Goal: Navigation & Orientation: Find specific page/section

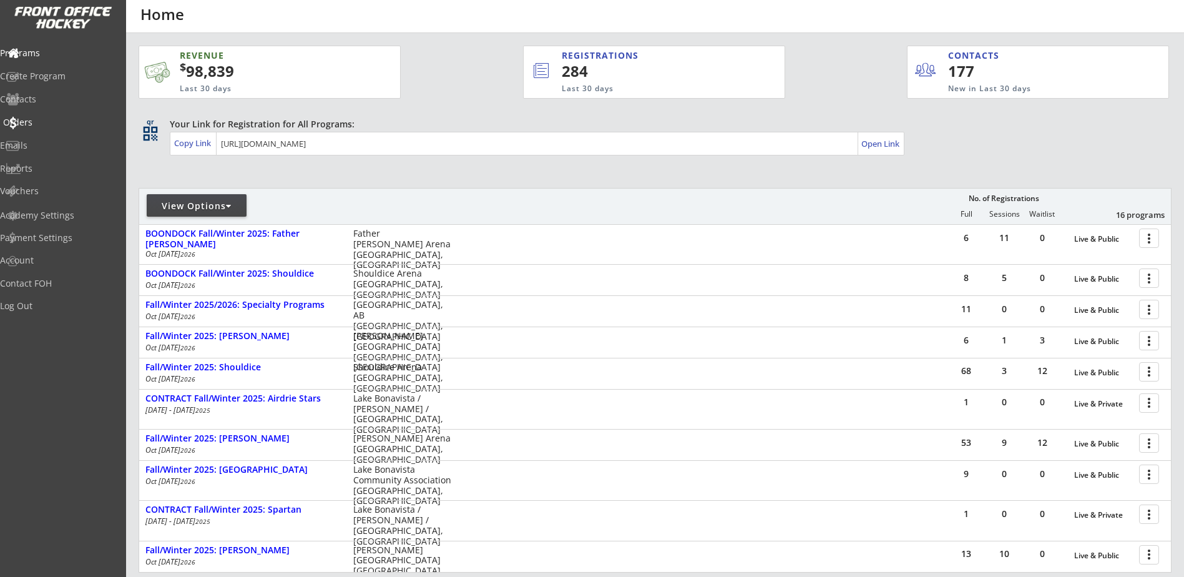
click at [52, 121] on div "Orders" at bounding box center [59, 122] width 112 height 9
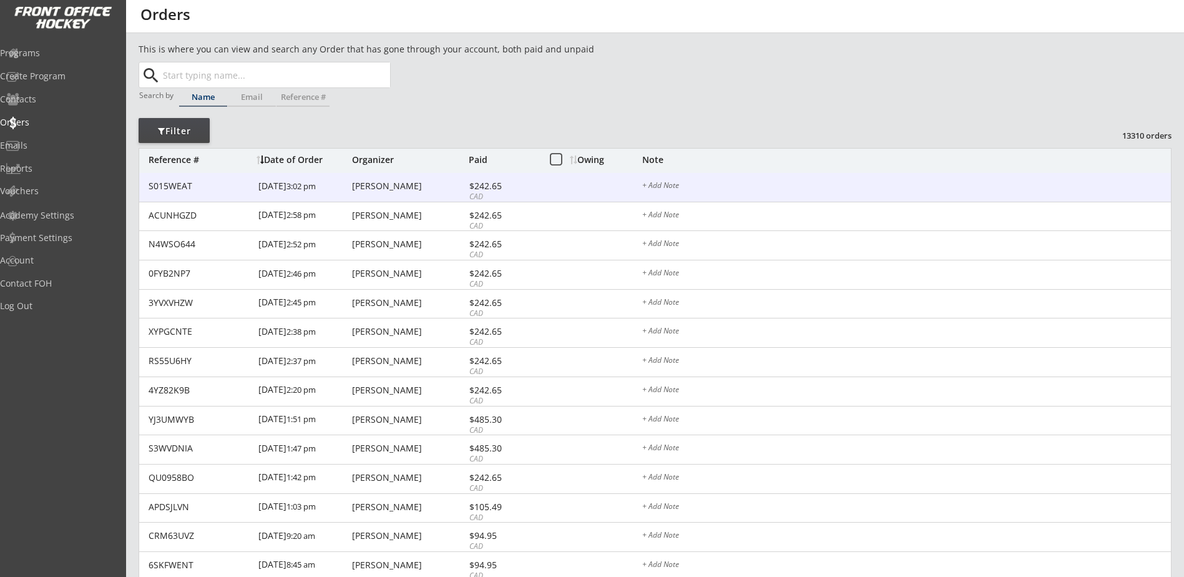
click at [373, 190] on div "[PERSON_NAME]" at bounding box center [409, 186] width 114 height 9
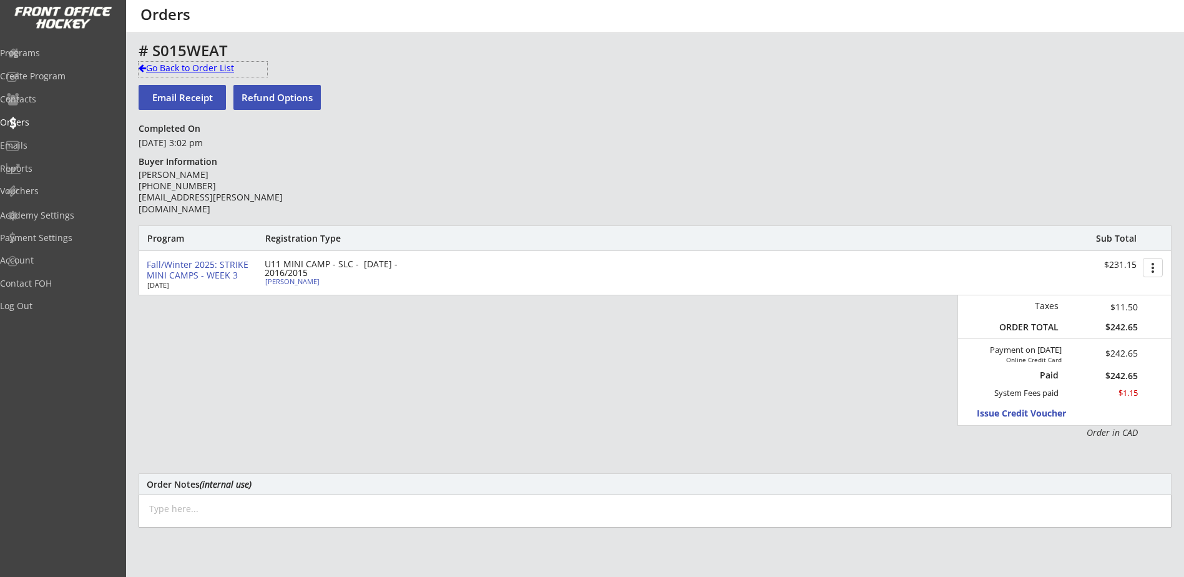
click at [175, 64] on div "Go Back to Order List" at bounding box center [203, 68] width 129 height 12
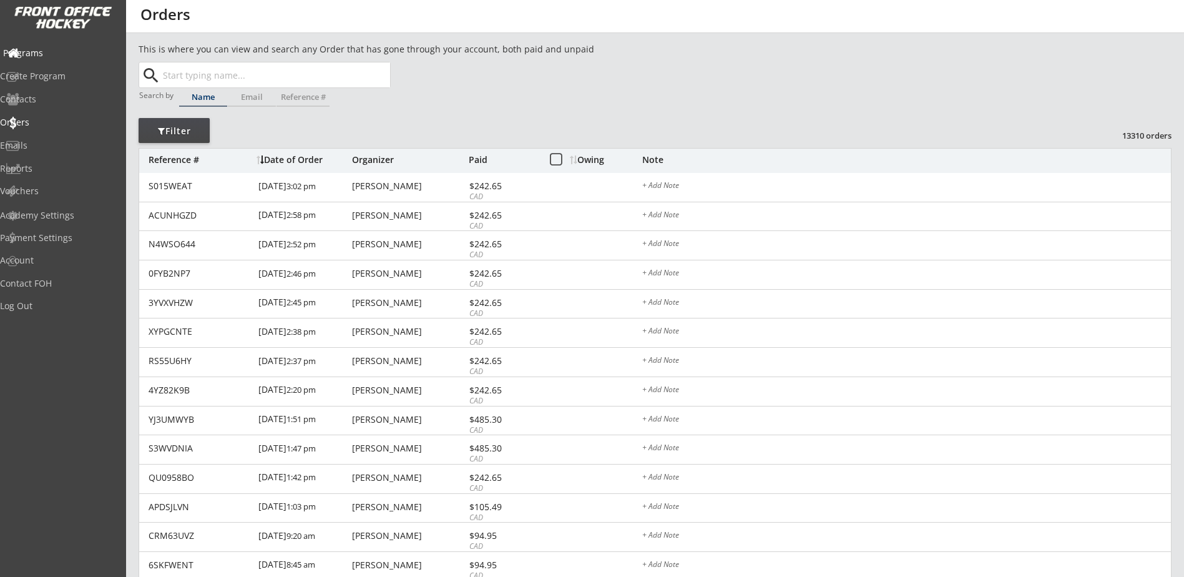
click at [54, 54] on div "Programs" at bounding box center [59, 53] width 112 height 9
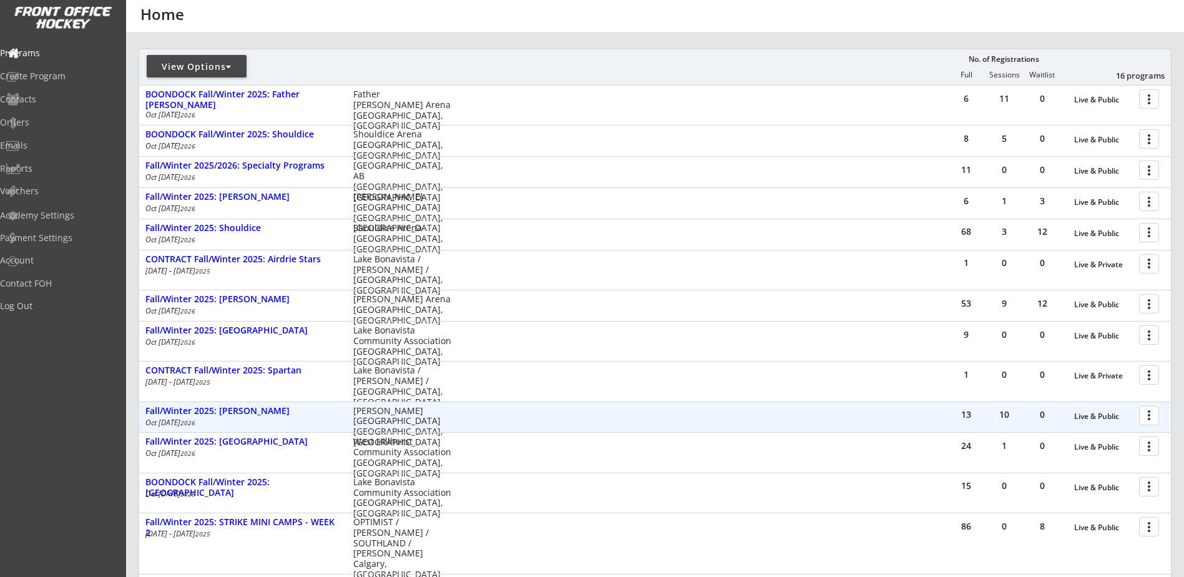
scroll to position [280, 0]
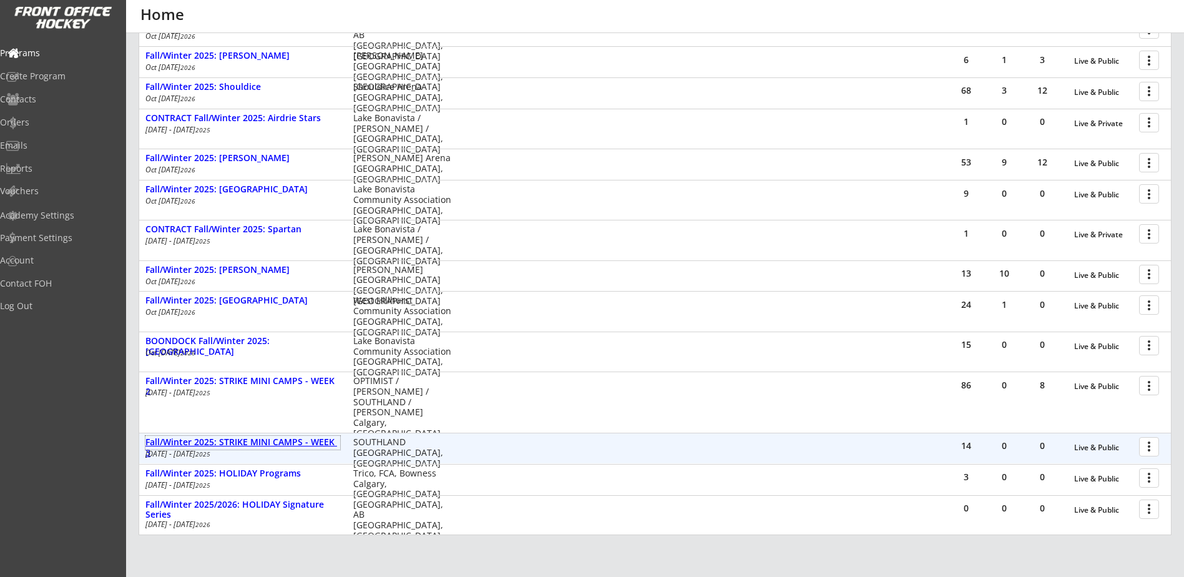
click at [301, 443] on div "Fall/Winter 2025: STRIKE MINI CAMPS - WEEK 3" at bounding box center [242, 447] width 195 height 21
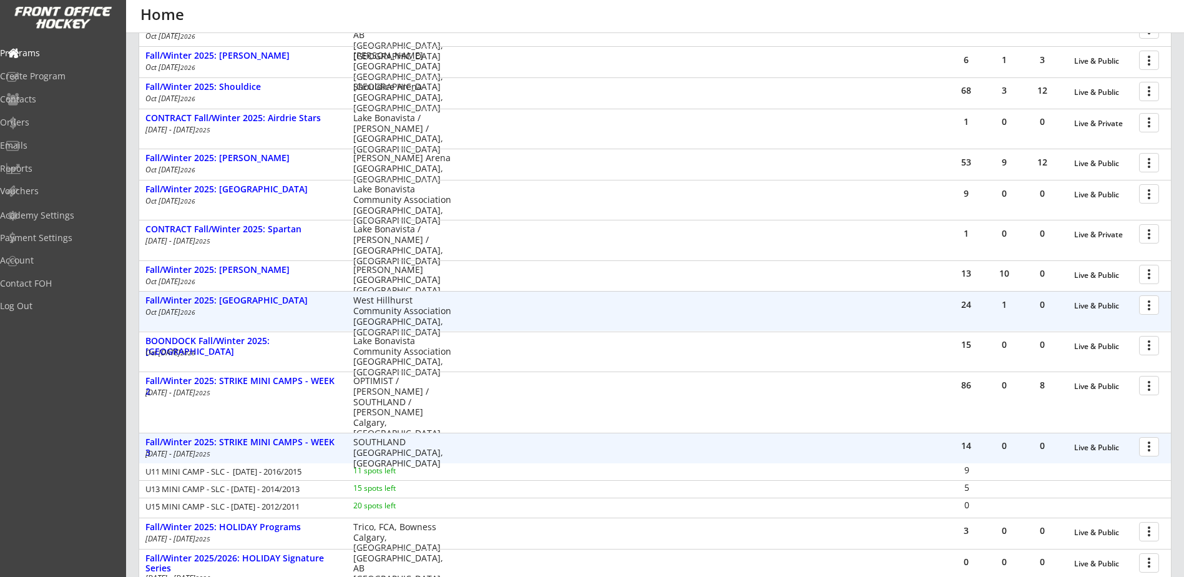
scroll to position [426, 0]
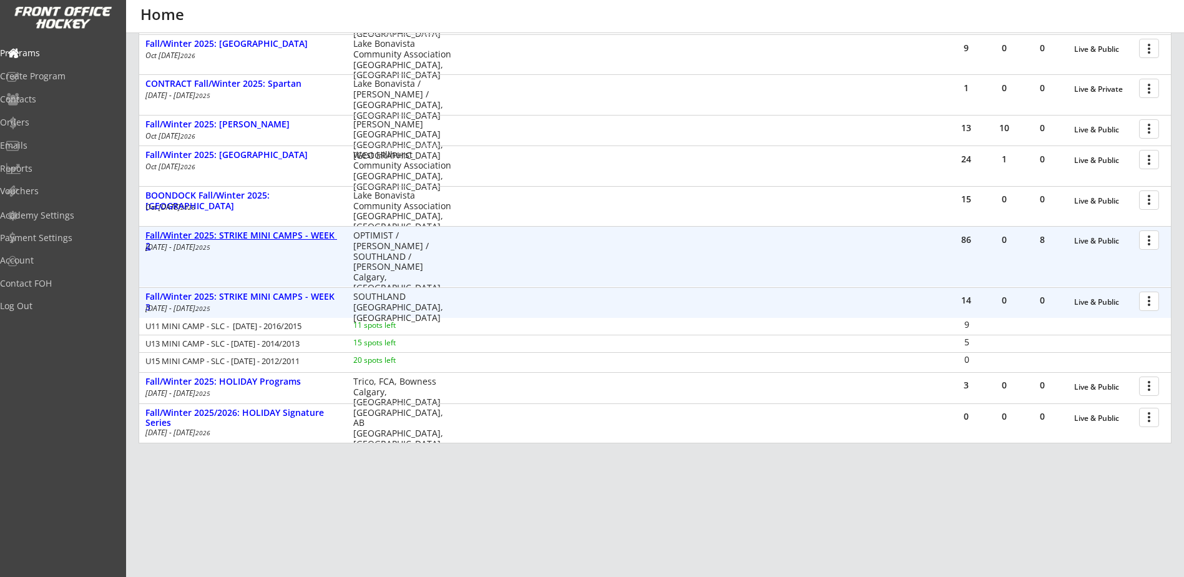
click at [296, 237] on div "Fall/Winter 2025: STRIKE MINI CAMPS - WEEK 2" at bounding box center [242, 240] width 195 height 21
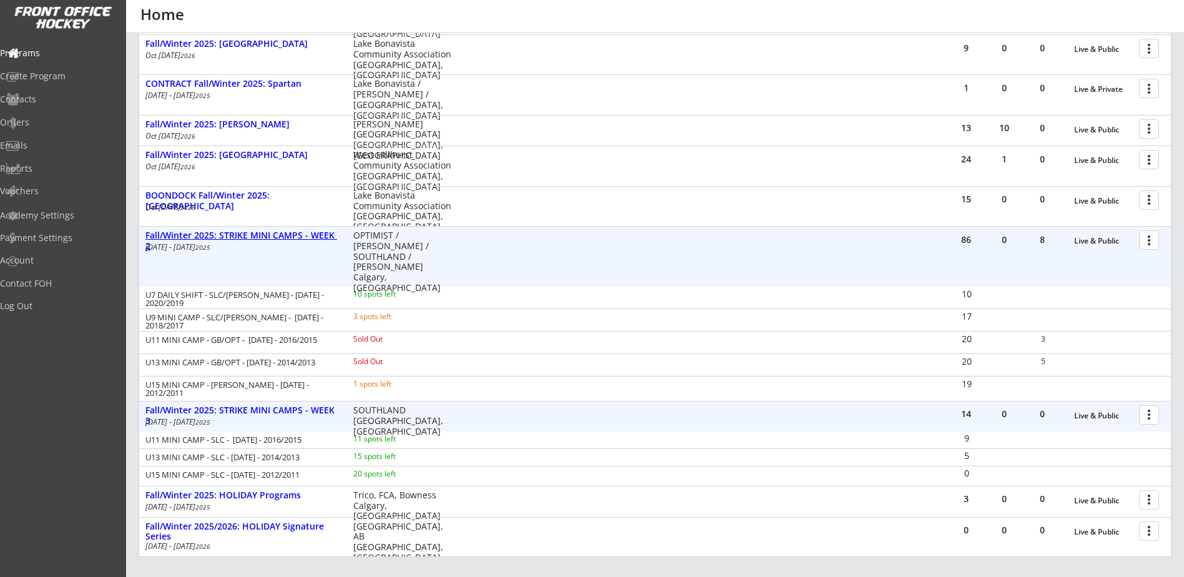
click at [297, 237] on div "Fall/Winter 2025: STRIKE MINI CAMPS - WEEK 2" at bounding box center [242, 240] width 195 height 21
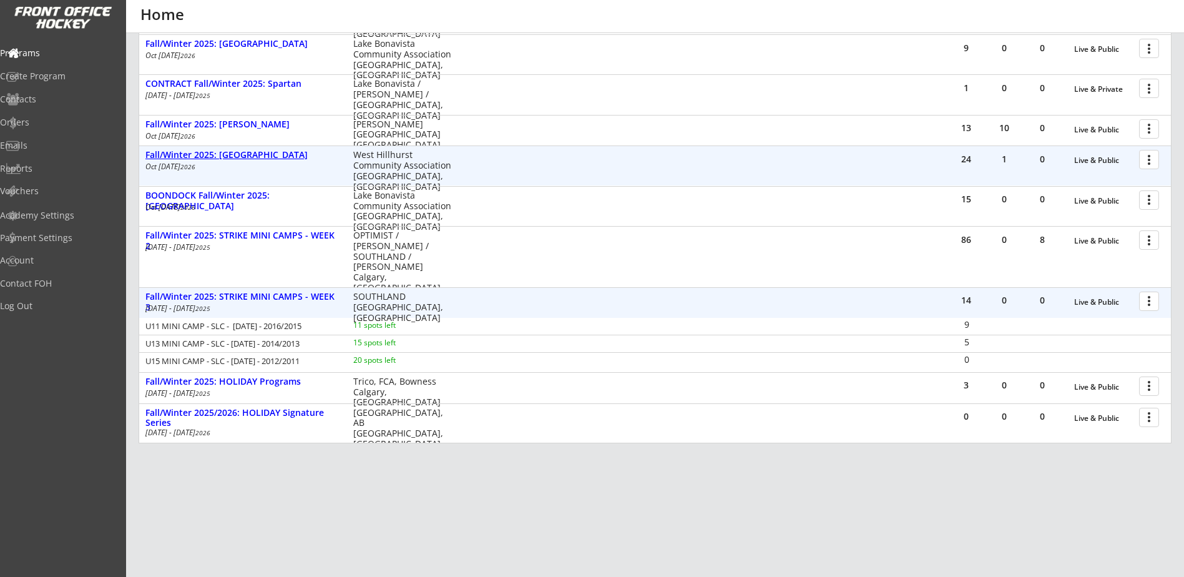
click at [268, 154] on div "Fall/Winter 2025: [GEOGRAPHIC_DATA]" at bounding box center [242, 155] width 195 height 11
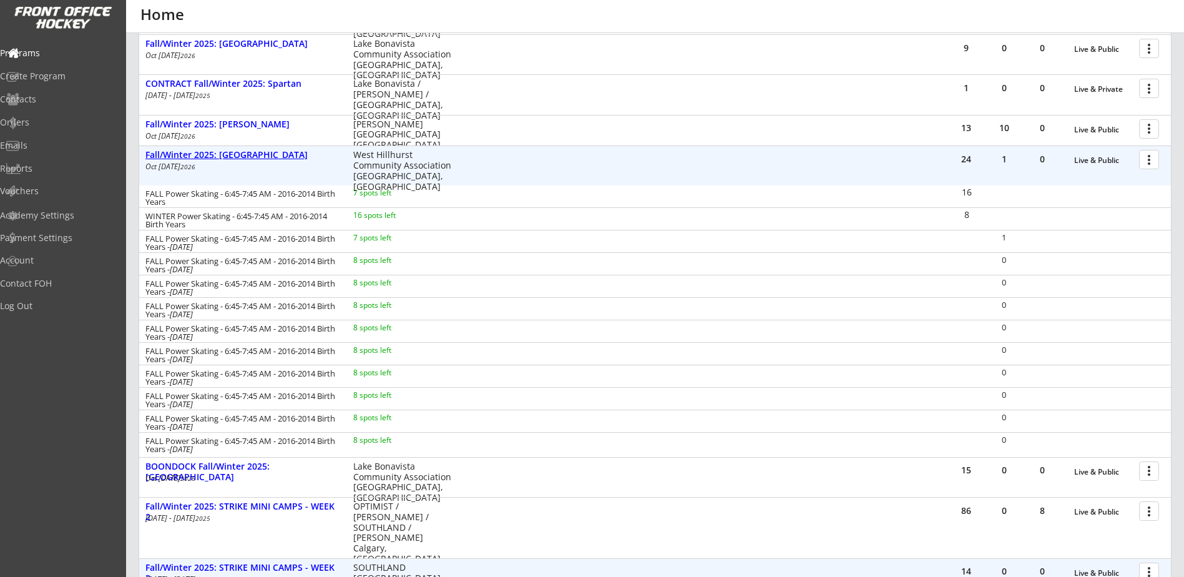
click at [268, 154] on div "Fall/Winter 2025: [GEOGRAPHIC_DATA]" at bounding box center [242, 155] width 195 height 11
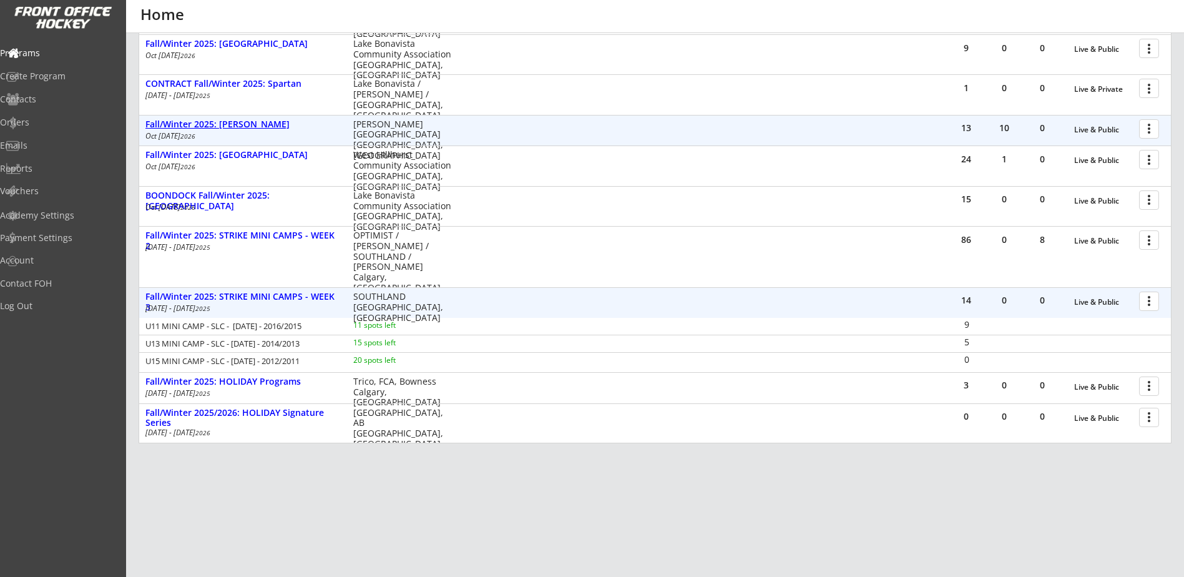
click at [257, 127] on div "Fall/Winter 2025: [PERSON_NAME]" at bounding box center [242, 124] width 195 height 11
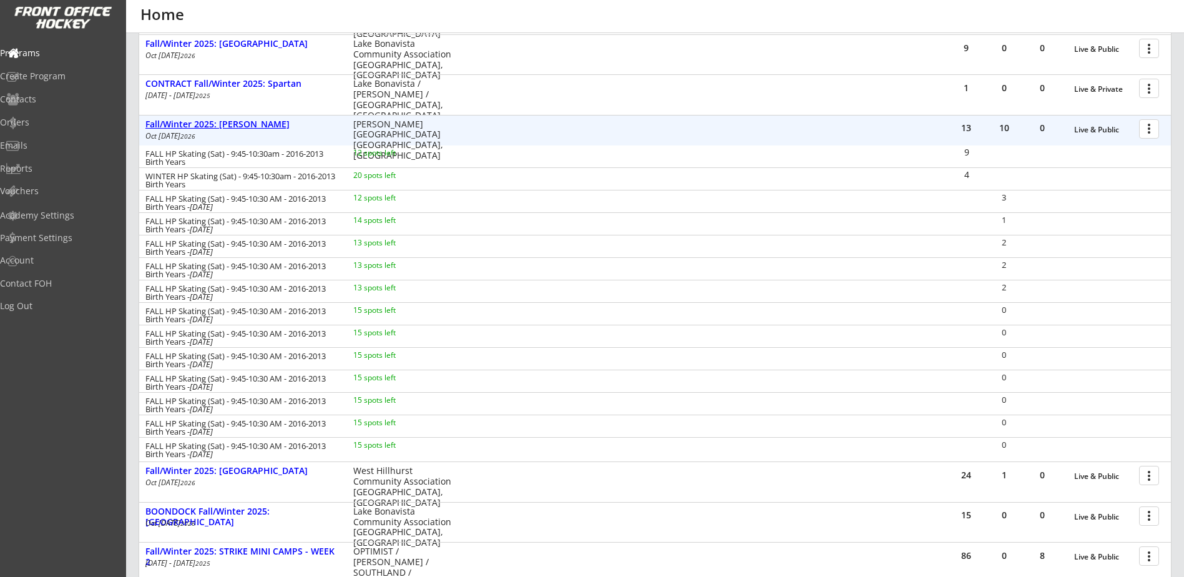
click at [257, 127] on div "Fall/Winter 2025: [PERSON_NAME]" at bounding box center [242, 124] width 195 height 11
